Goal: Information Seeking & Learning: Learn about a topic

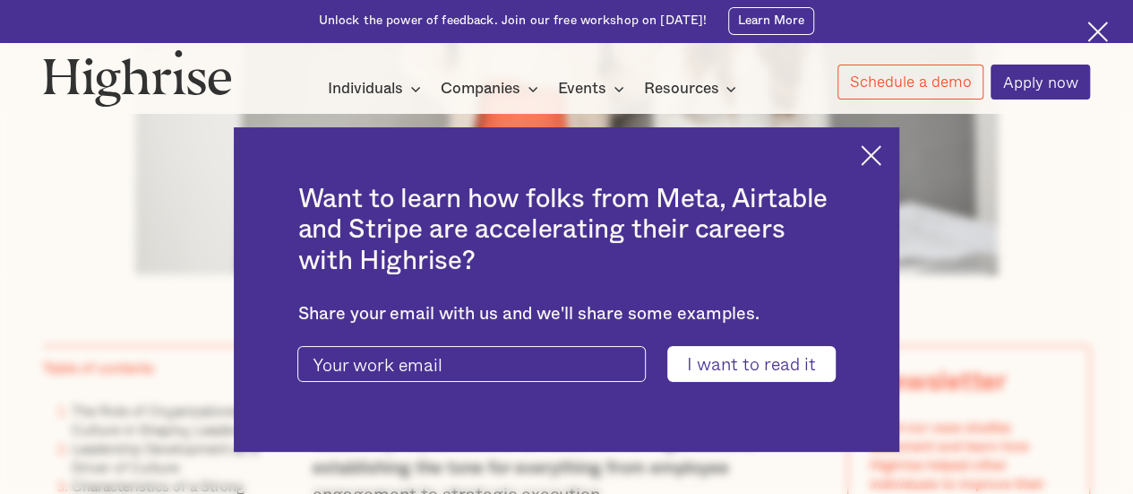
scroll to position [839, 0]
click at [880, 152] on img at bounding box center [871, 155] width 21 height 21
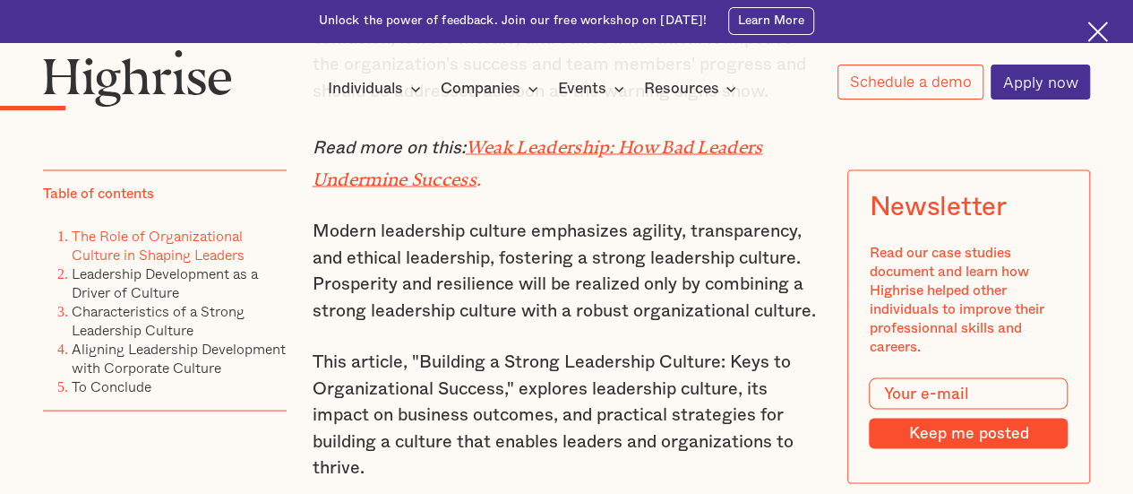
scroll to position [1538, 0]
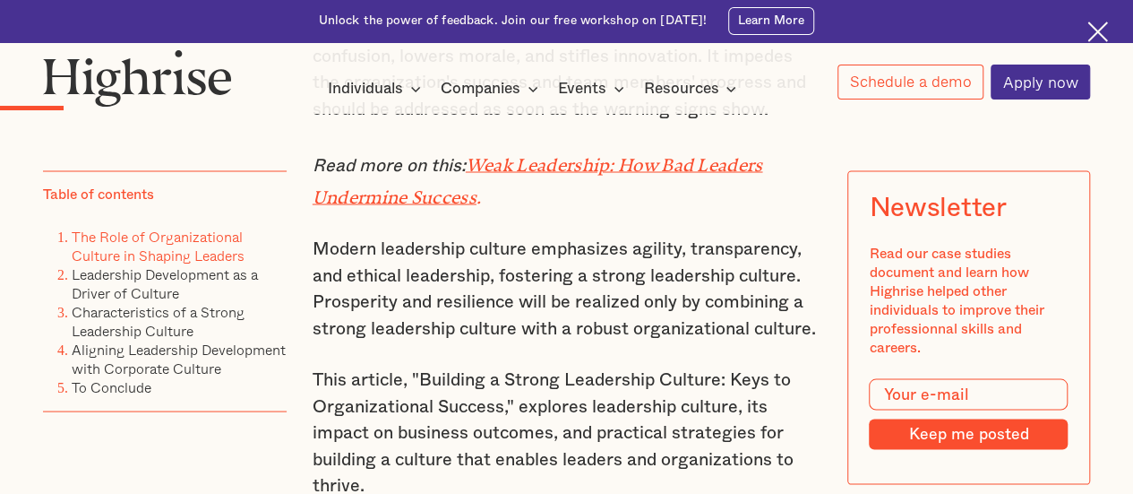
click at [586, 168] on em "Weak Leadership: How Bad Leaders Undermine Success" at bounding box center [538, 175] width 451 height 43
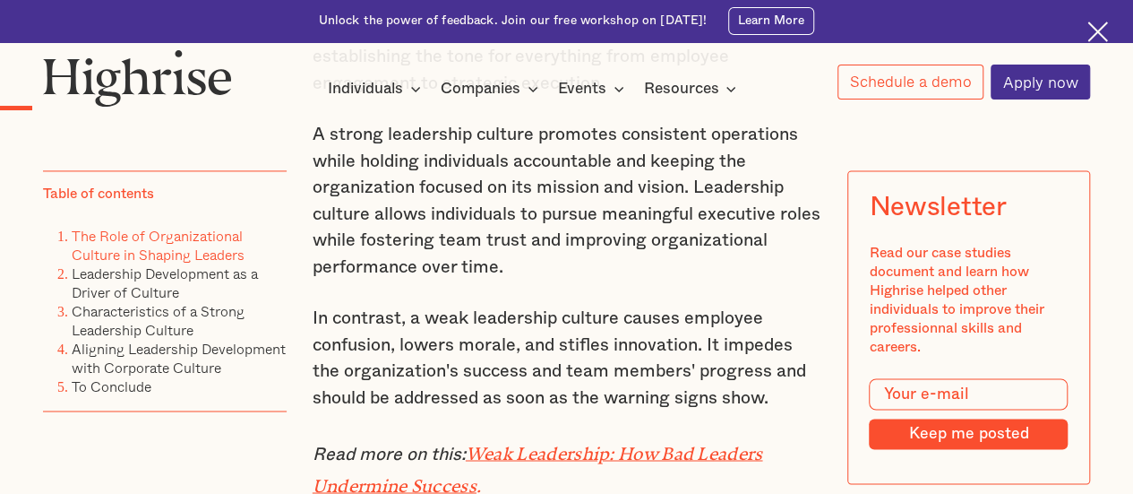
scroll to position [1247, 0]
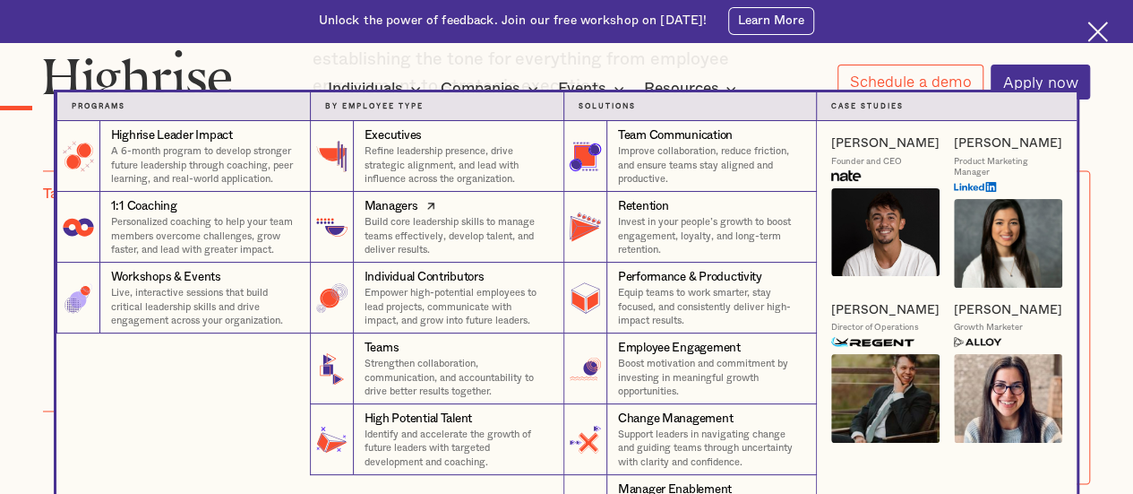
click at [419, 243] on p "Build core leadership skills to manage teams effectively, develop talent, and d…" at bounding box center [457, 235] width 185 height 41
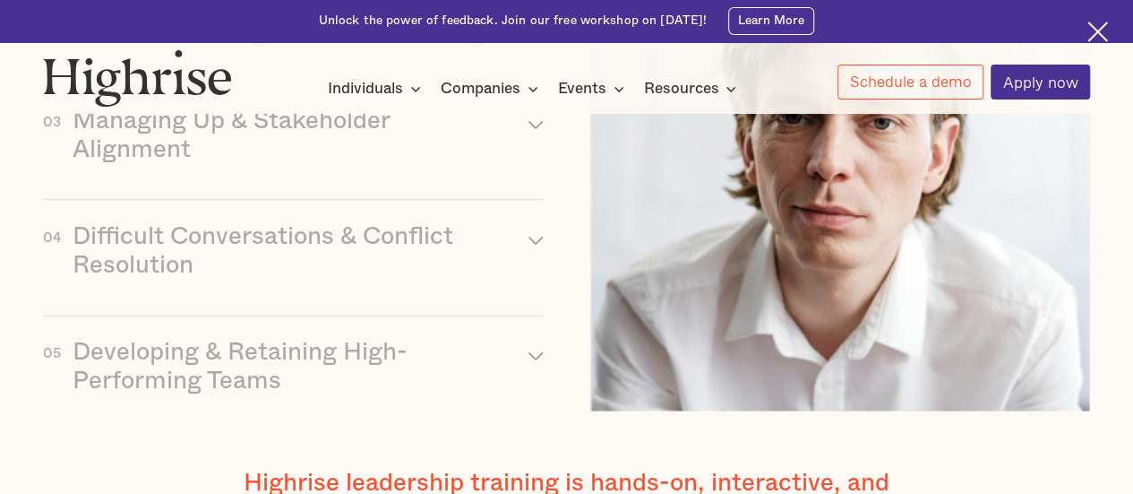
scroll to position [1768, 0]
click at [564, 176] on div "01 Core Manager Training arrow_up [#337] Created with Sketch. Foundational lead…" at bounding box center [566, 154] width 1047 height 518
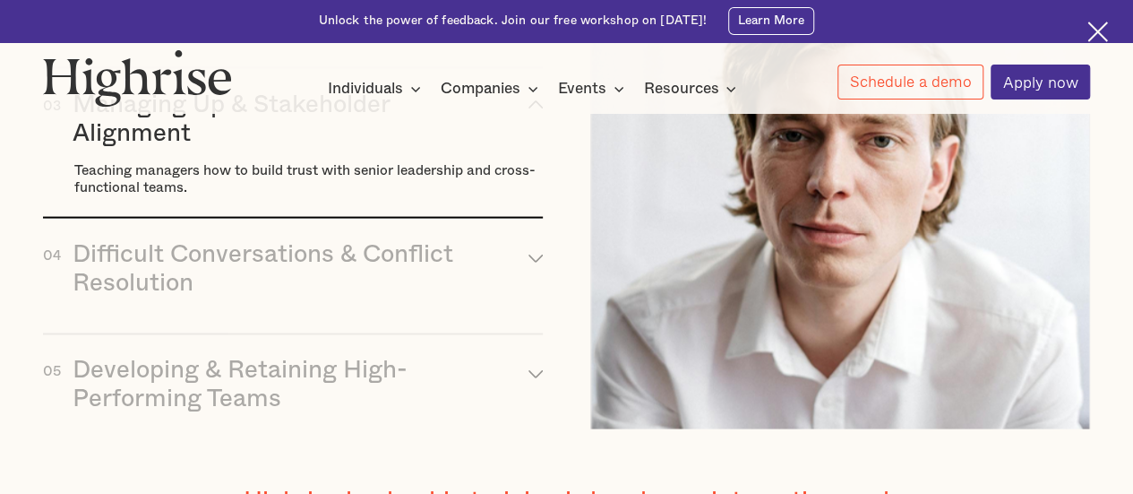
click at [513, 148] on div "03 Managing Up & Stakeholder Alignment arrow_up [#337] Created with Sketch." at bounding box center [293, 118] width 500 height 57
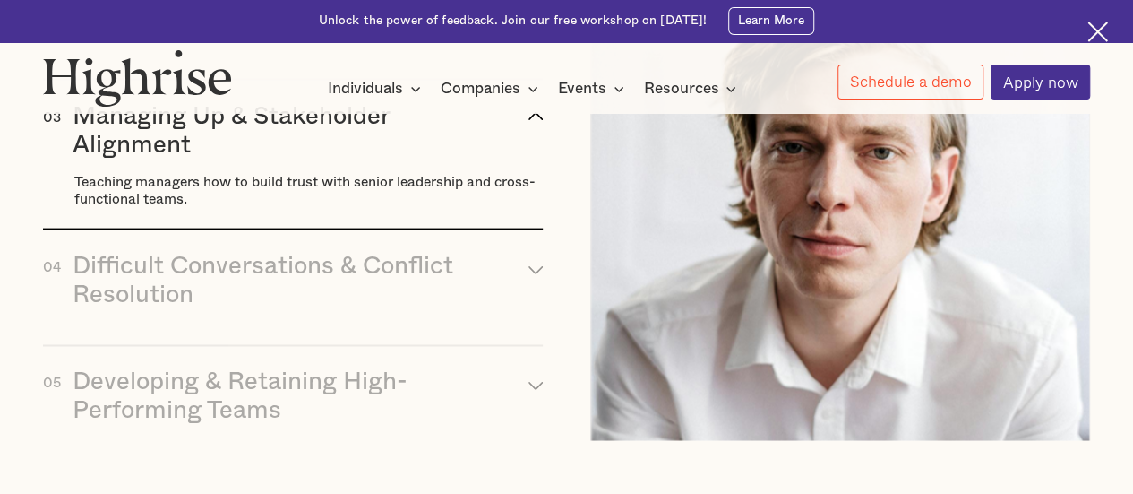
scroll to position [1712, 0]
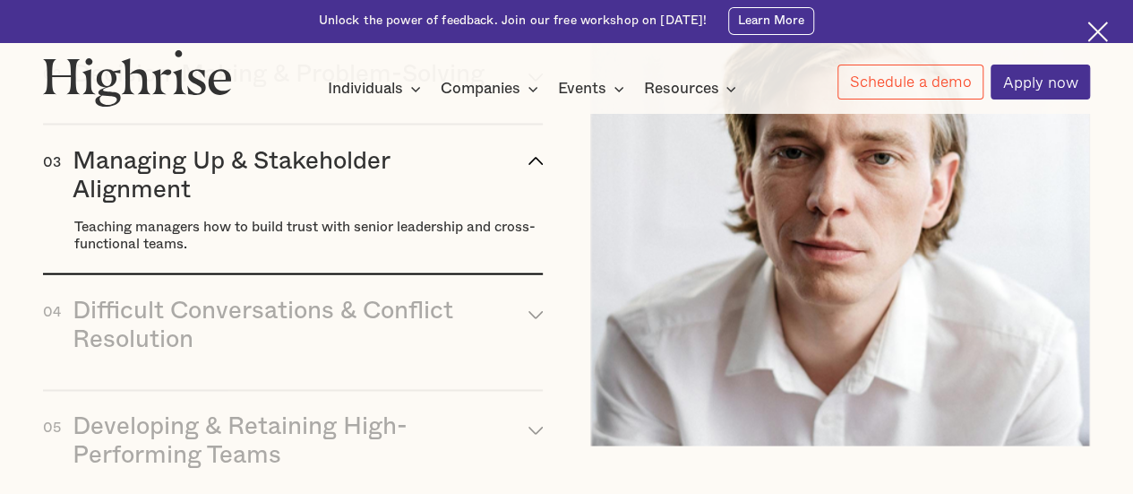
click at [355, 275] on div "03 Managing Up & Stakeholder Alignment arrow_up [#337] Created with Sketch. Tea…" at bounding box center [293, 200] width 500 height 150
drag, startPoint x: 217, startPoint y: 243, endPoint x: 154, endPoint y: 250, distance: 63.1
click at [154, 204] on div "Managing Up & Stakeholder Alignment" at bounding box center [285, 175] width 425 height 57
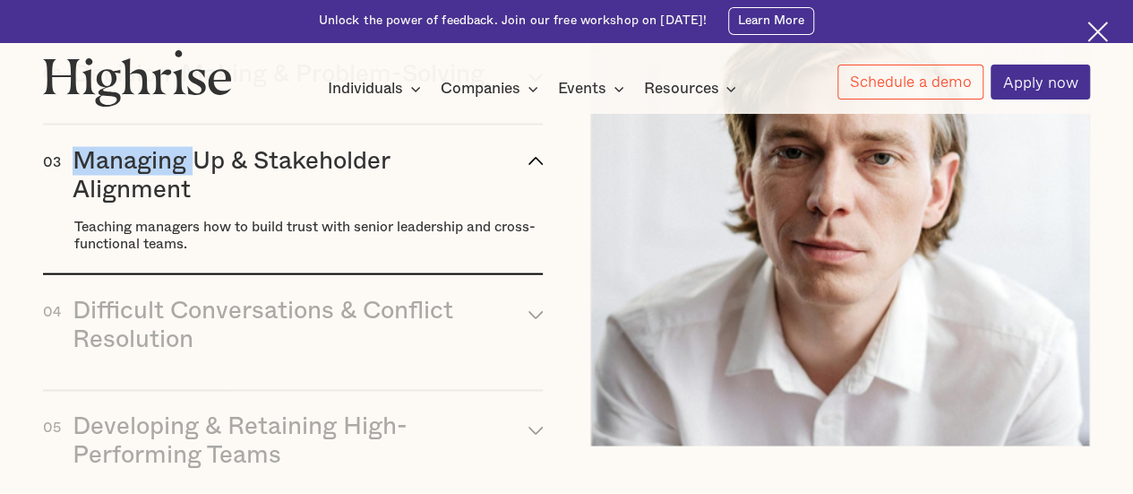
click at [154, 204] on div "Managing Up & Stakeholder Alignment" at bounding box center [285, 175] width 425 height 57
